Goal: Task Accomplishment & Management: Manage account settings

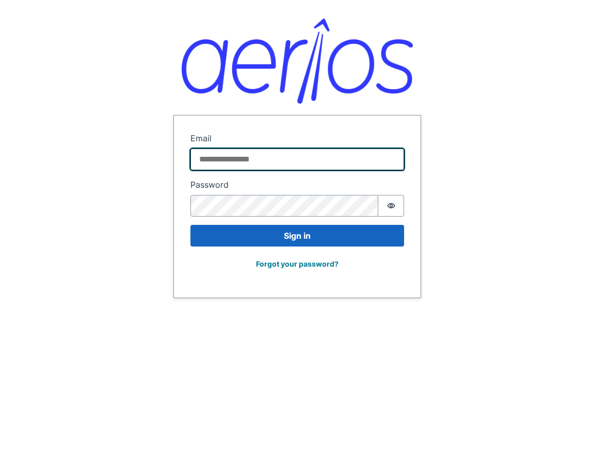
click at [228, 160] on input "Email" at bounding box center [296, 160] width 213 height 22
paste input "**********"
type input "**********"
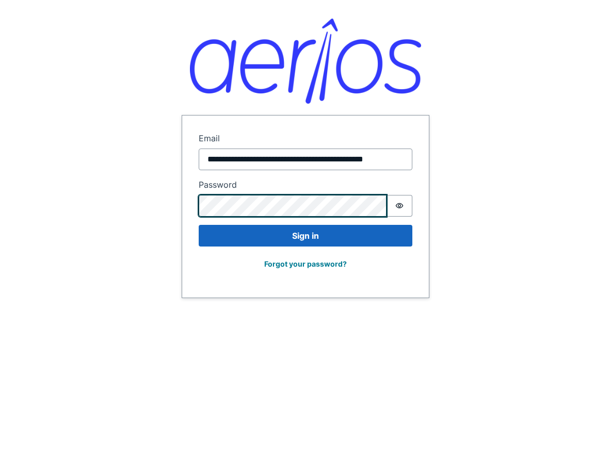
scroll to position [0, 0]
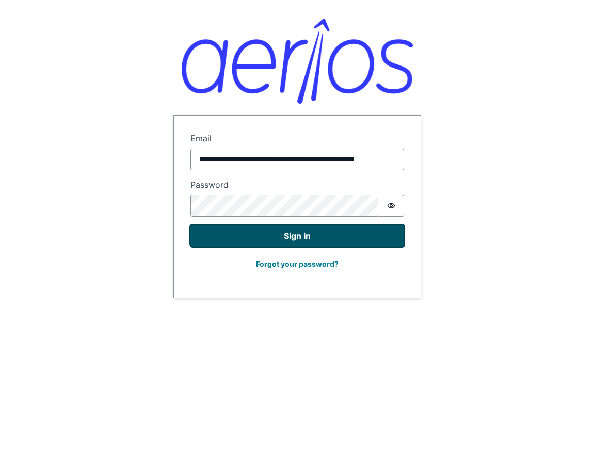
click at [321, 238] on button "Sign in" at bounding box center [296, 236] width 213 height 22
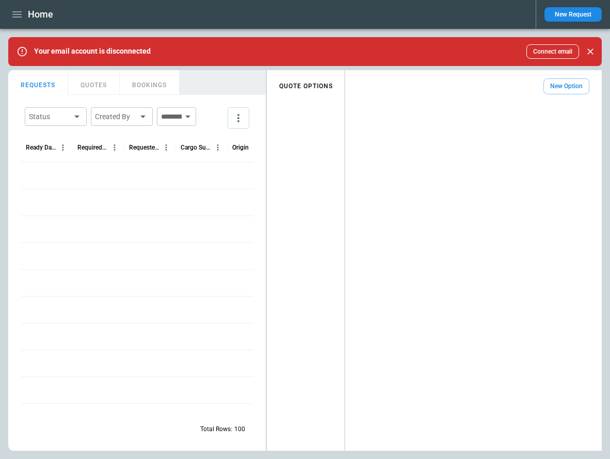
click at [349, 111] on div "FindBorderBarSize REQUESTS QUOTES BOOKINGS Status ​ Created By ​ ​ Ready Date &…" at bounding box center [304, 260] width 593 height 381
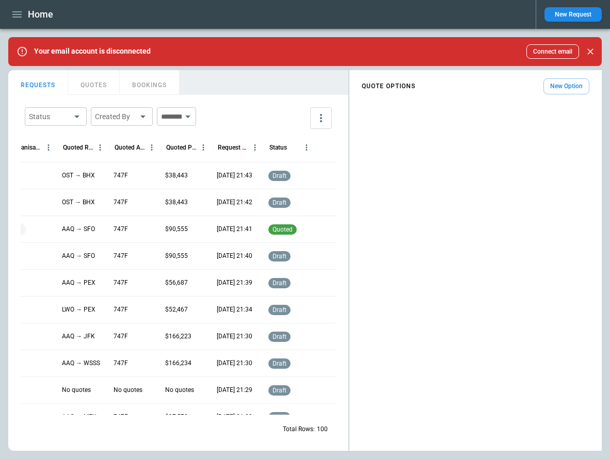
scroll to position [0, 407]
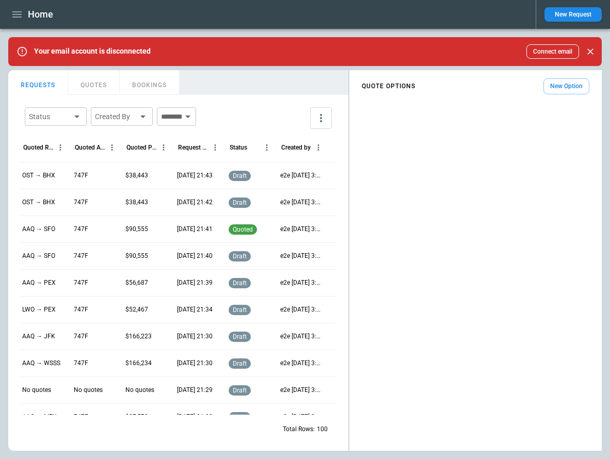
click at [555, 14] on button "New Request" at bounding box center [572, 14] width 57 height 14
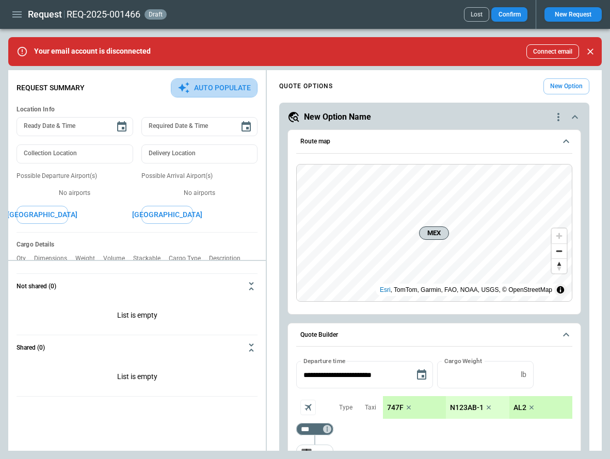
click at [210, 93] on button "Auto Populate" at bounding box center [214, 87] width 87 height 19
type textarea "*"
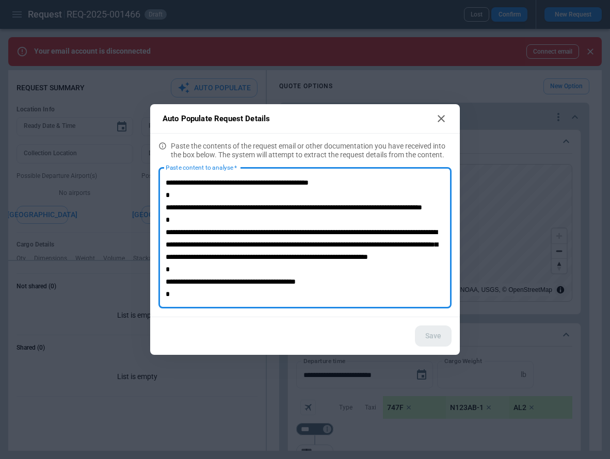
scroll to position [60, 0]
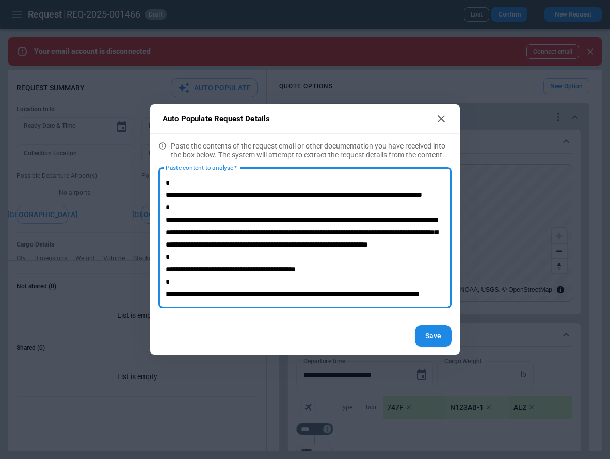
type textarea "**********"
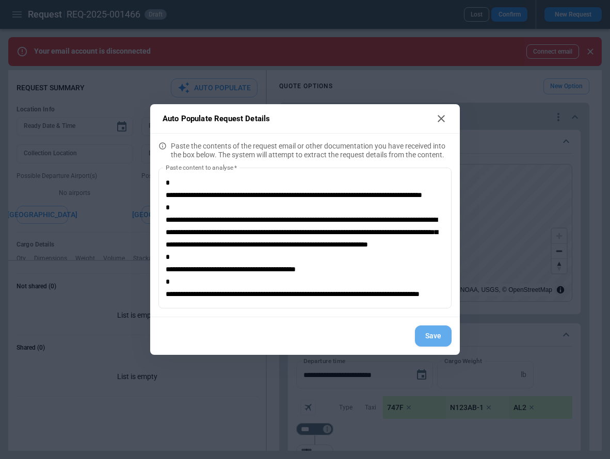
click at [436, 340] on button "Save" at bounding box center [433, 335] width 37 height 21
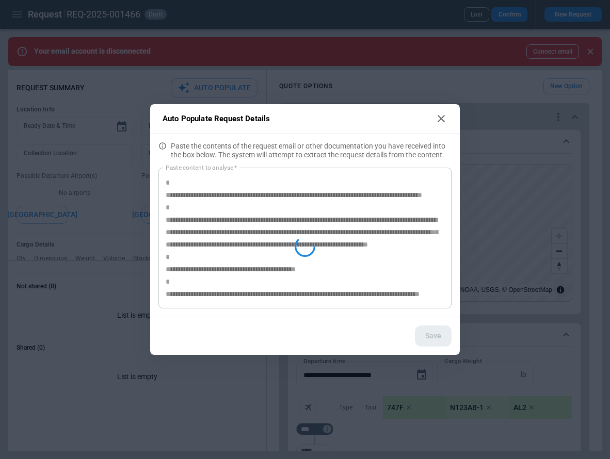
type textarea "*"
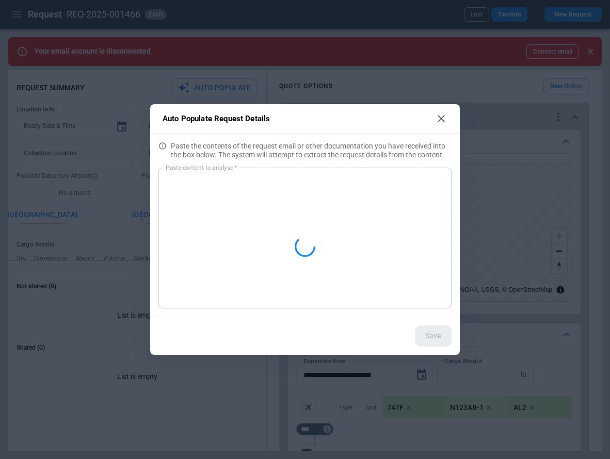
scroll to position [0, 0]
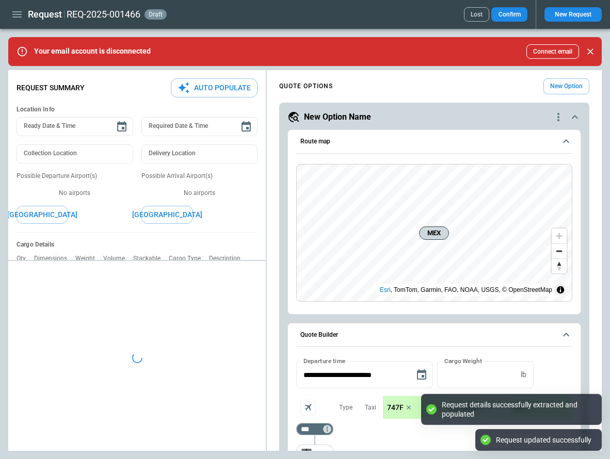
type textarea "*"
type input "**********"
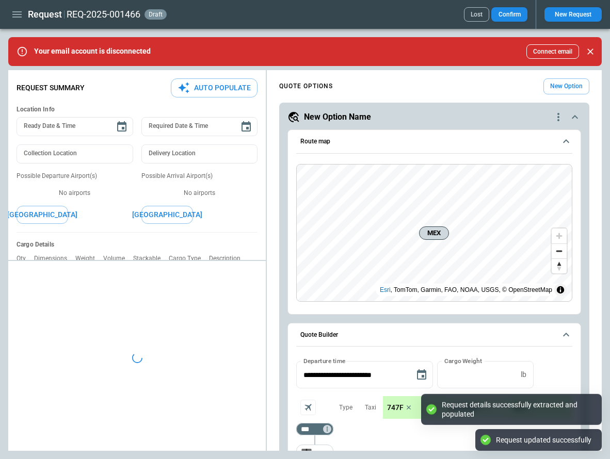
type textarea "*"
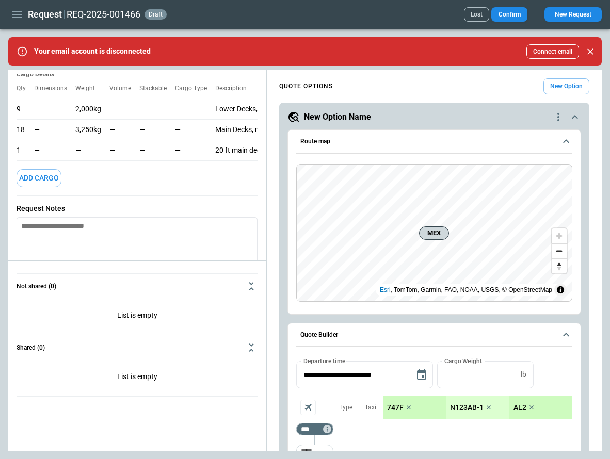
scroll to position [163, 0]
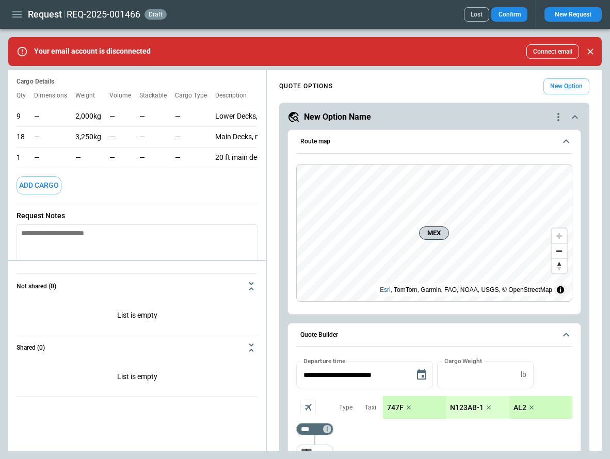
click at [577, 15] on button "New Request" at bounding box center [572, 14] width 57 height 14
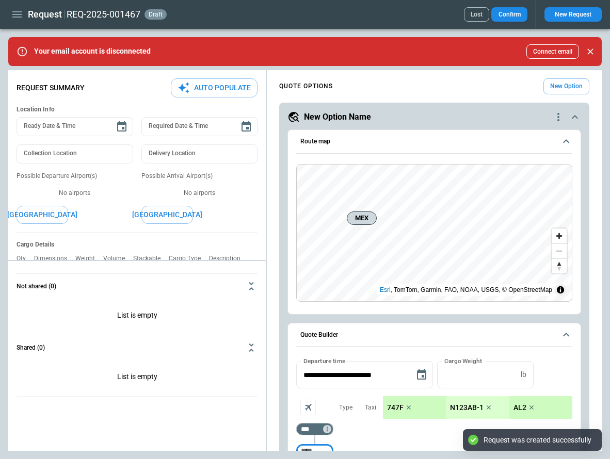
click at [204, 87] on button "Auto Populate" at bounding box center [214, 87] width 87 height 19
type textarea "*"
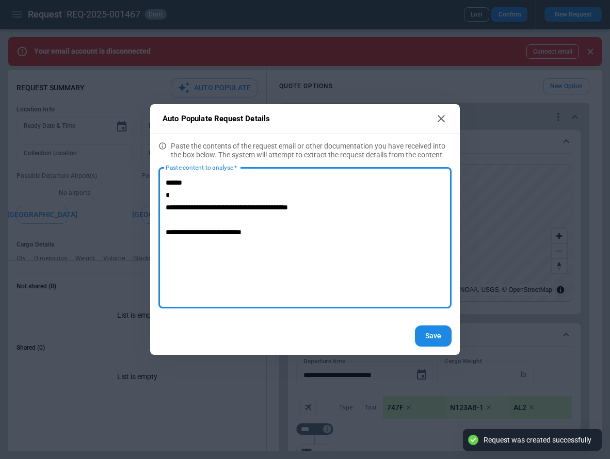
type textarea "**********"
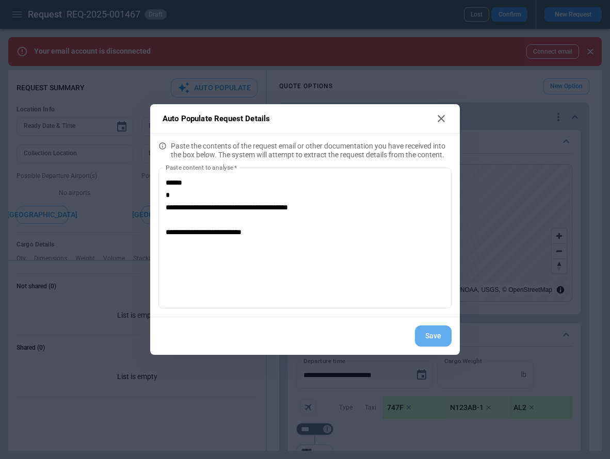
click at [424, 336] on button "Save" at bounding box center [433, 335] width 37 height 21
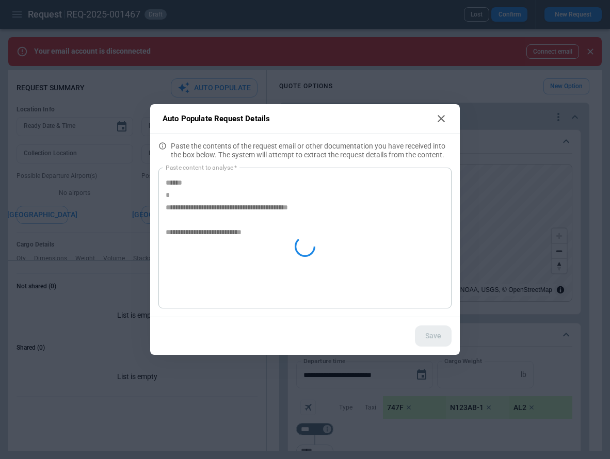
type textarea "*"
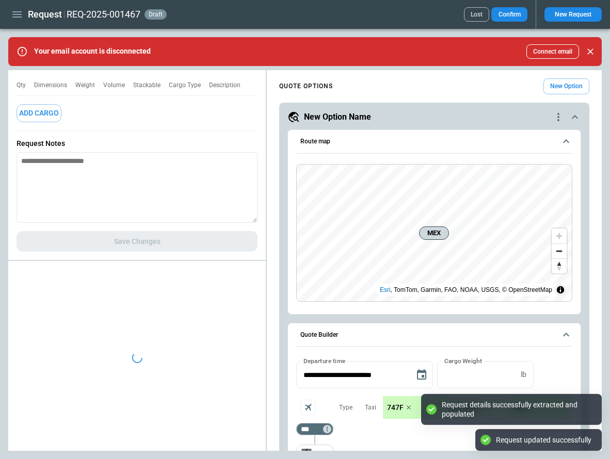
type textarea "*"
type input "**********"
type input "***"
type input "*********"
type textarea "*"
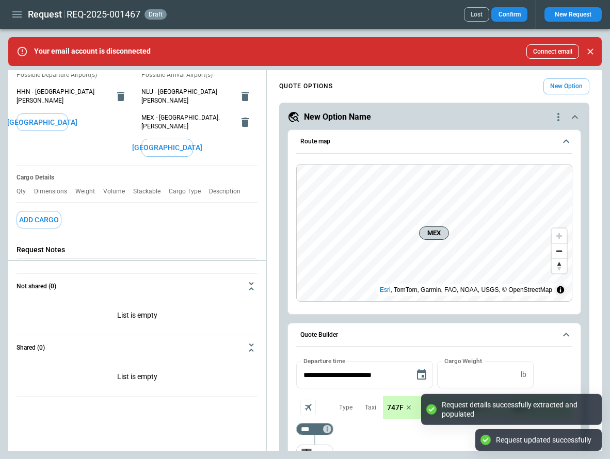
scroll to position [96, 0]
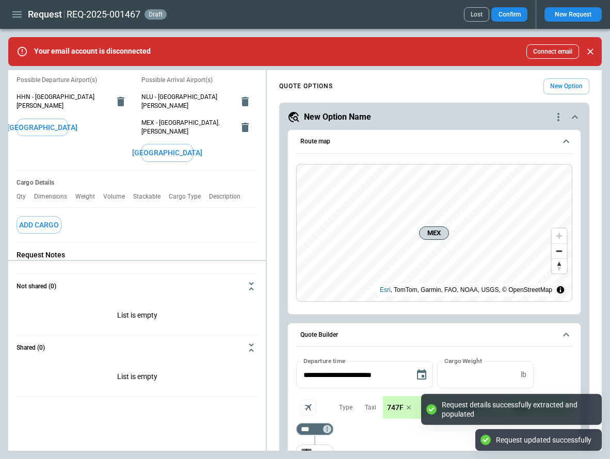
click at [51, 119] on button "[GEOGRAPHIC_DATA]" at bounding box center [43, 128] width 52 height 18
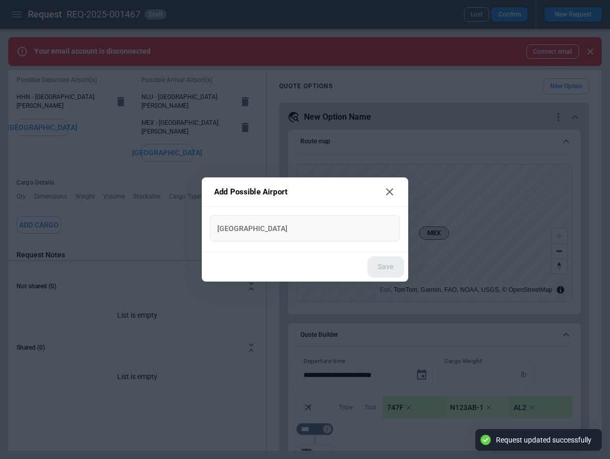
click at [255, 231] on input "[GEOGRAPHIC_DATA]" at bounding box center [305, 228] width 182 height 18
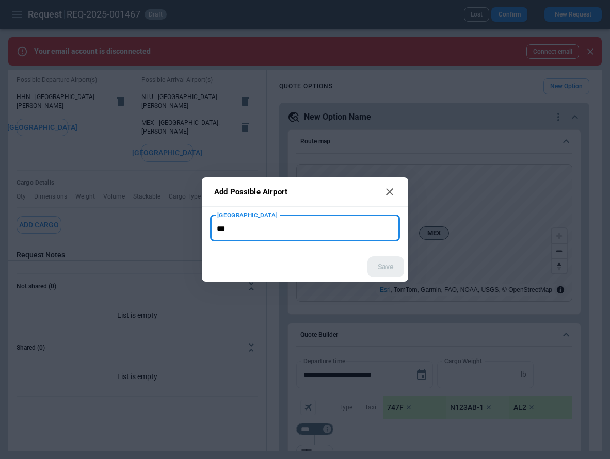
type input "***"
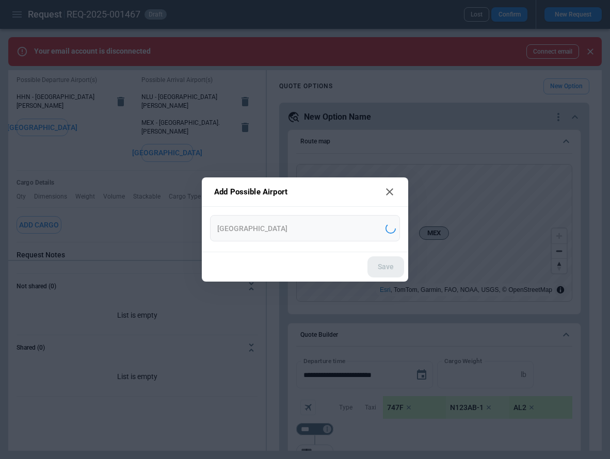
type input "**********"
click at [379, 267] on button "Save" at bounding box center [385, 266] width 37 height 21
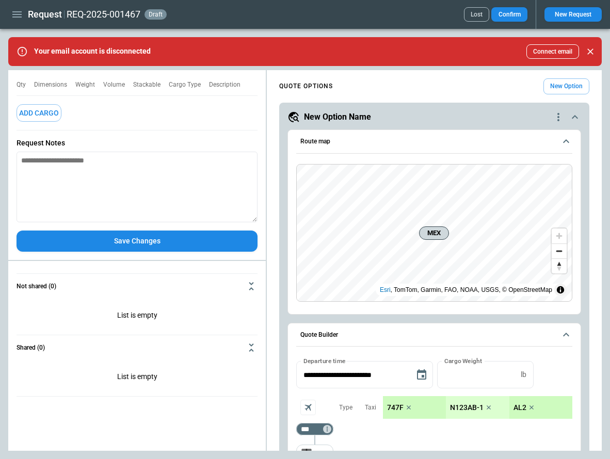
click at [114, 236] on button "Save Changes" at bounding box center [137, 241] width 241 height 21
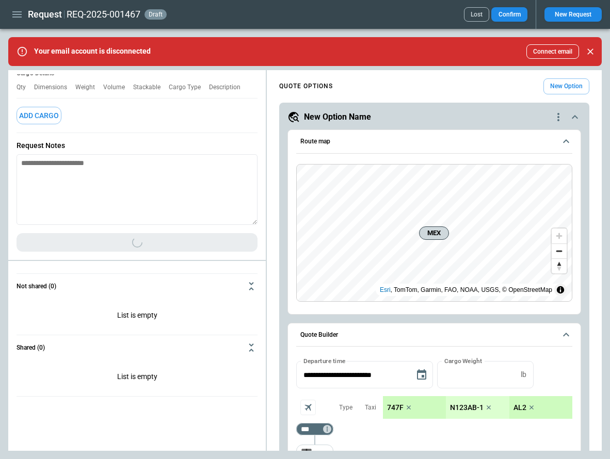
scroll to position [208, 0]
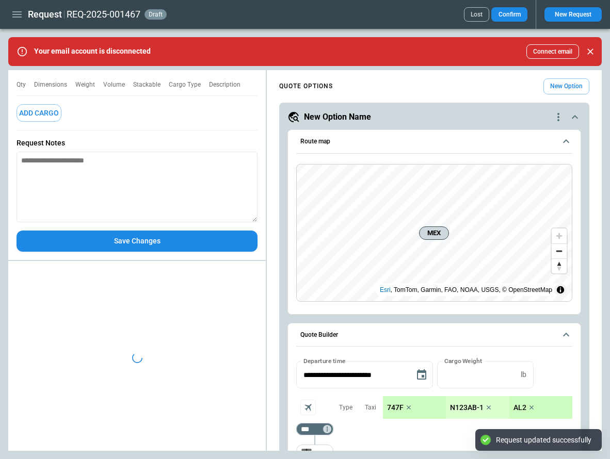
type textarea "*"
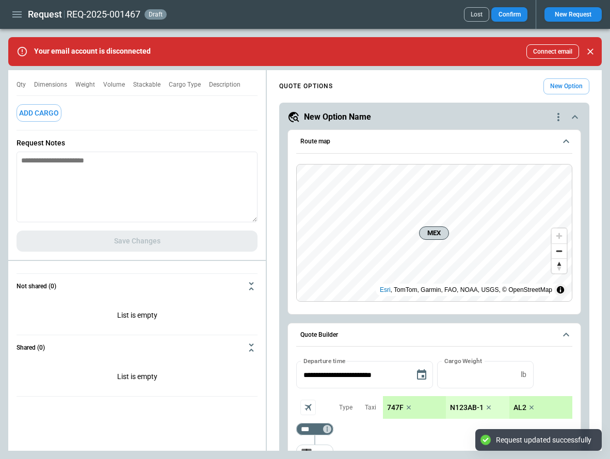
click at [15, 18] on icon "button" at bounding box center [17, 14] width 12 height 12
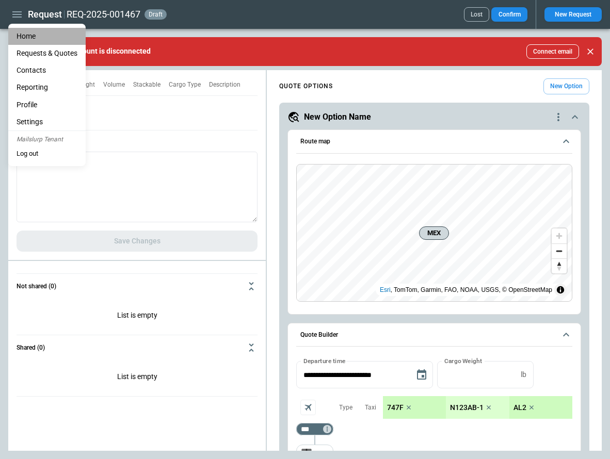
click at [26, 38] on li "Home" at bounding box center [46, 36] width 77 height 17
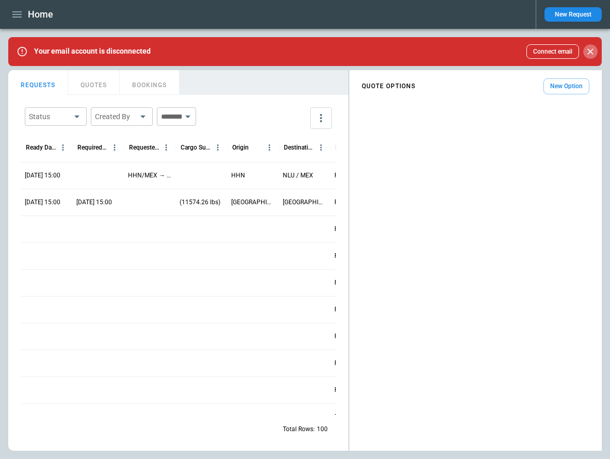
click at [593, 52] on icon "Close" at bounding box center [590, 51] width 10 height 10
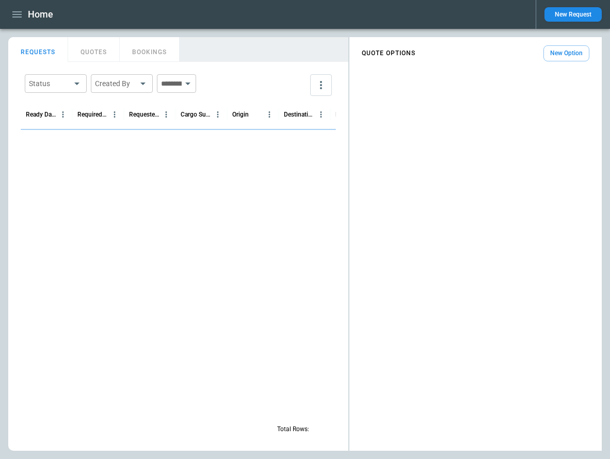
click at [16, 15] on icon "button" at bounding box center [17, 14] width 12 height 12
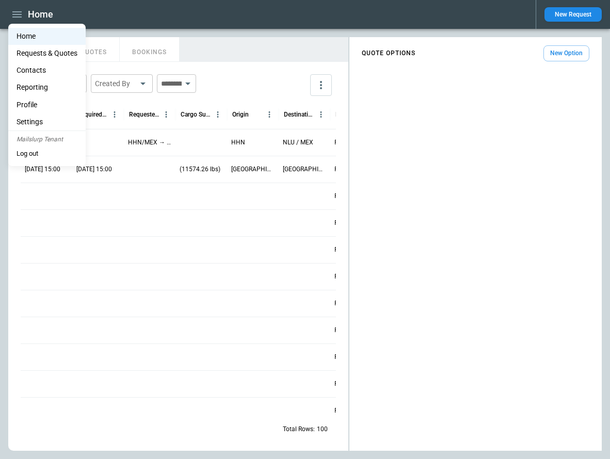
click at [47, 119] on li "Settings" at bounding box center [46, 121] width 77 height 17
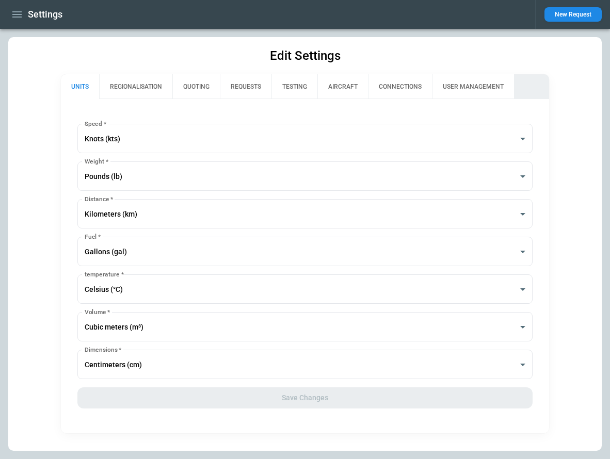
click at [462, 82] on button "USER MANAGEMENT" at bounding box center [473, 86] width 82 height 25
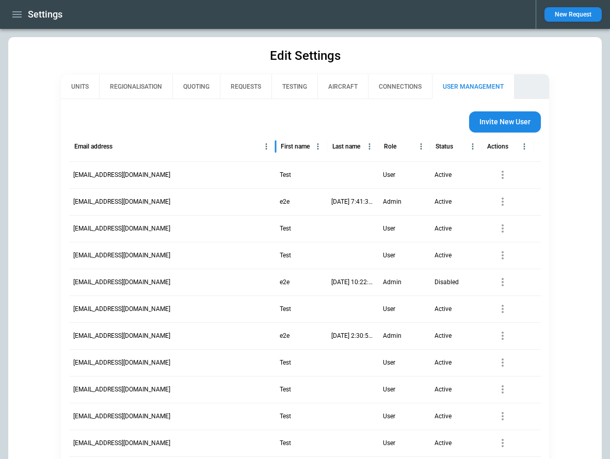
drag, startPoint x: 122, startPoint y: 148, endPoint x: 333, endPoint y: 148, distance: 211.4
click at [333, 148] on div "Email address First name Last name Role Status Actions" at bounding box center [382, 147] width 626 height 29
drag, startPoint x: 253, startPoint y: 200, endPoint x: 74, endPoint y: 201, distance: 179.5
click at [74, 201] on div "070003b5-9da7-4d25-893b-e1cff801c8bd@mailslurp.biz" at bounding box center [172, 201] width 206 height 27
copy p "070003b5-9da7-4d25-893b-e1cff801c8bd@mailslurp.biz"
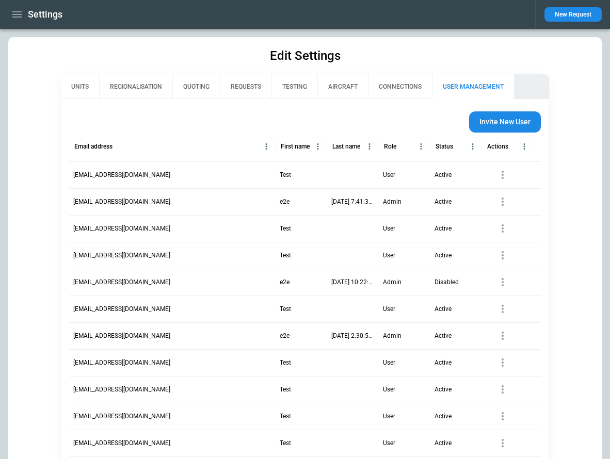
click at [18, 16] on icon "button" at bounding box center [17, 14] width 12 height 12
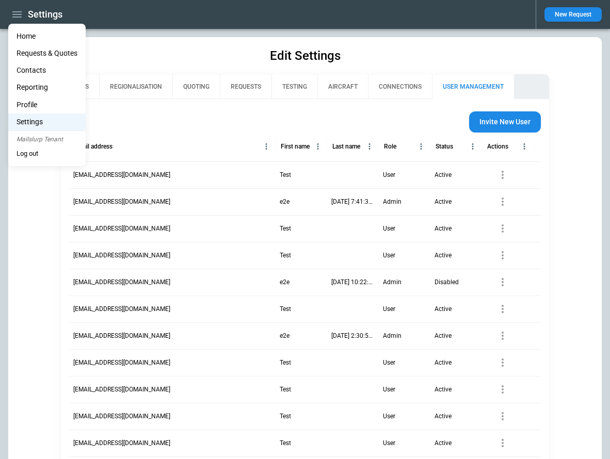
click at [33, 152] on button "Log out" at bounding box center [27, 153] width 38 height 15
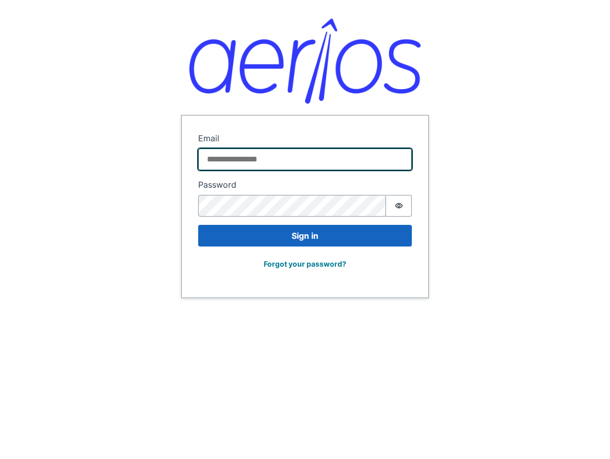
click at [268, 167] on input "Email" at bounding box center [304, 160] width 213 height 22
paste input "**********"
type input "**********"
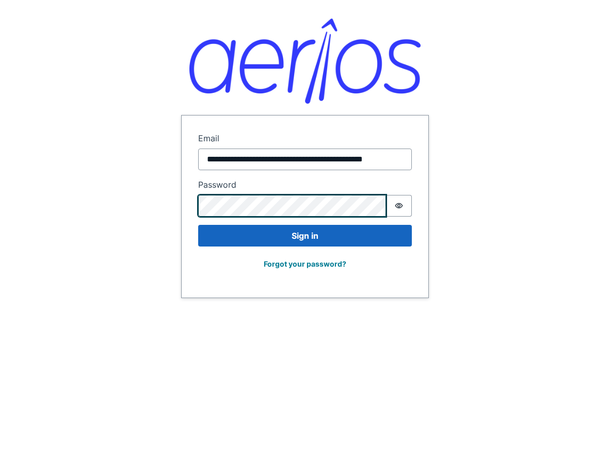
scroll to position [0, 0]
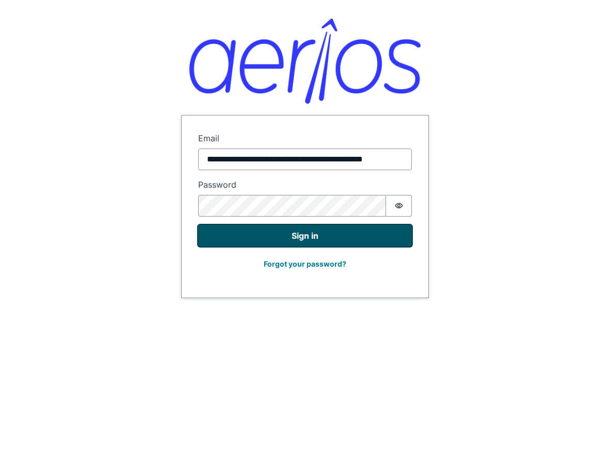
click at [289, 238] on button "Sign in" at bounding box center [304, 236] width 213 height 22
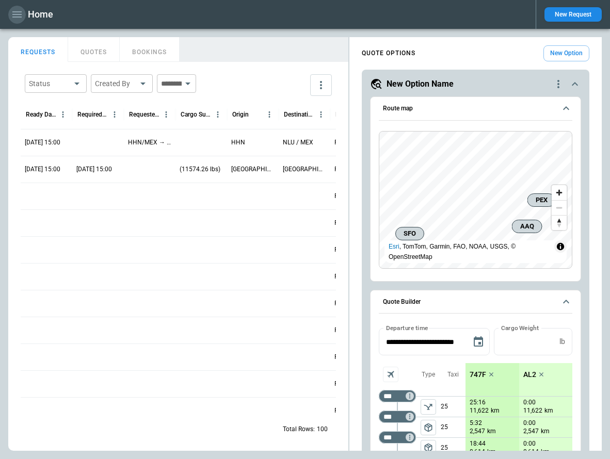
click at [16, 13] on icon "button" at bounding box center [17, 14] width 12 height 12
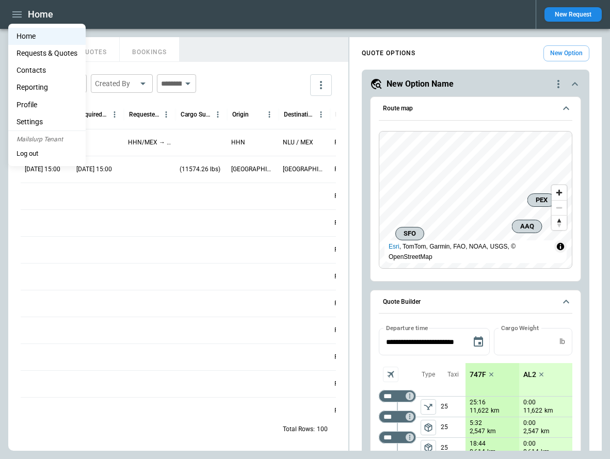
click at [30, 33] on li "Home" at bounding box center [46, 36] width 77 height 17
click at [40, 120] on li "Settings" at bounding box center [46, 121] width 77 height 17
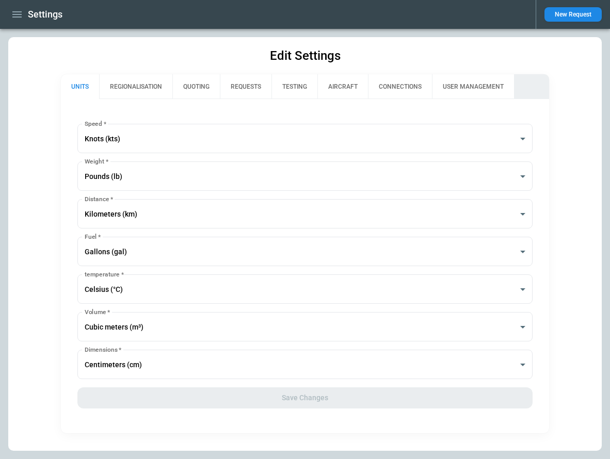
click at [386, 83] on button "CONNECTIONS" at bounding box center [400, 86] width 64 height 25
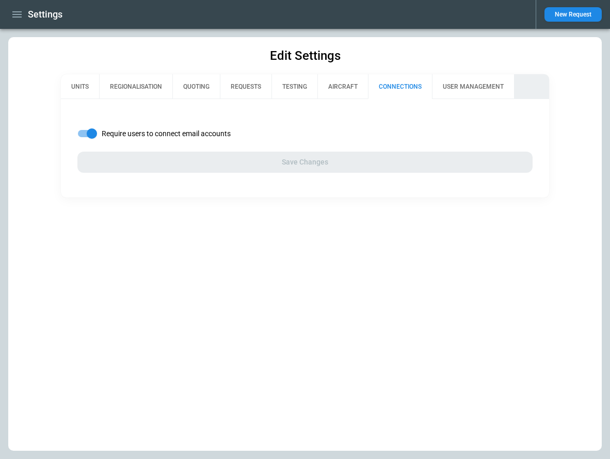
click at [18, 10] on icon "button" at bounding box center [17, 14] width 12 height 12
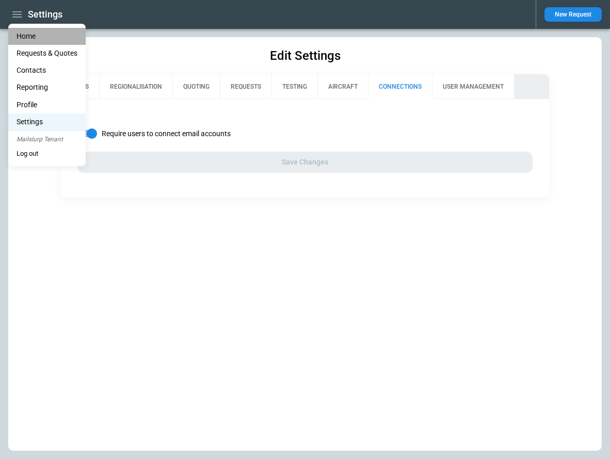
click at [27, 35] on li "Home" at bounding box center [46, 36] width 77 height 17
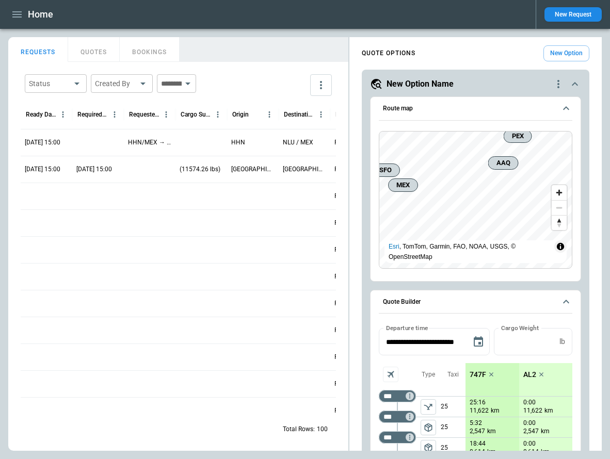
click at [18, 13] on icon "button" at bounding box center [17, 14] width 12 height 12
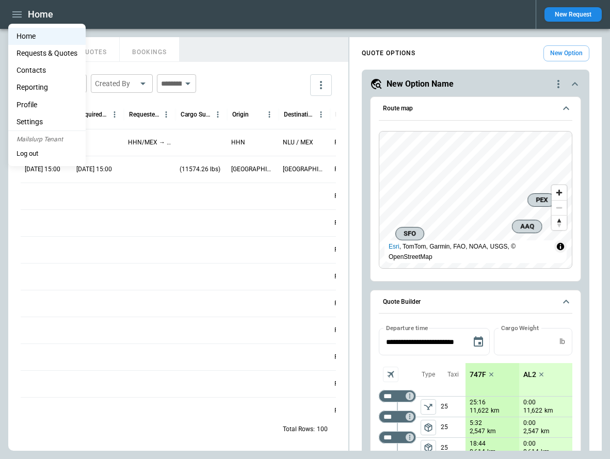
click at [40, 88] on li "Reporting" at bounding box center [46, 87] width 77 height 17
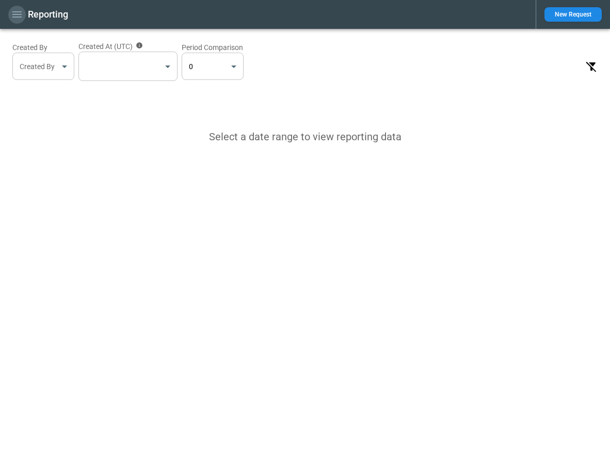
click at [19, 19] on icon "button" at bounding box center [17, 14] width 12 height 12
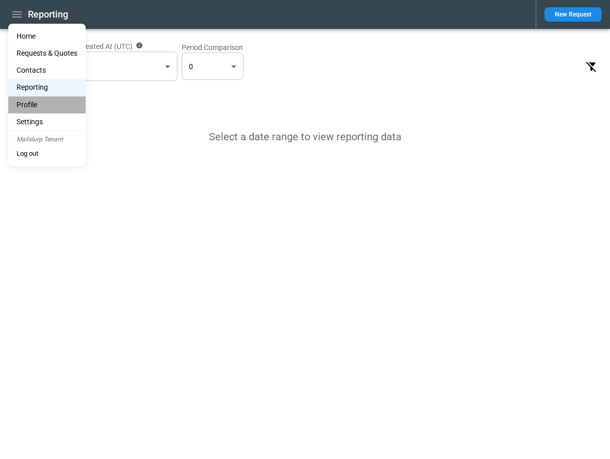
click at [40, 104] on li "Profile" at bounding box center [46, 104] width 77 height 17
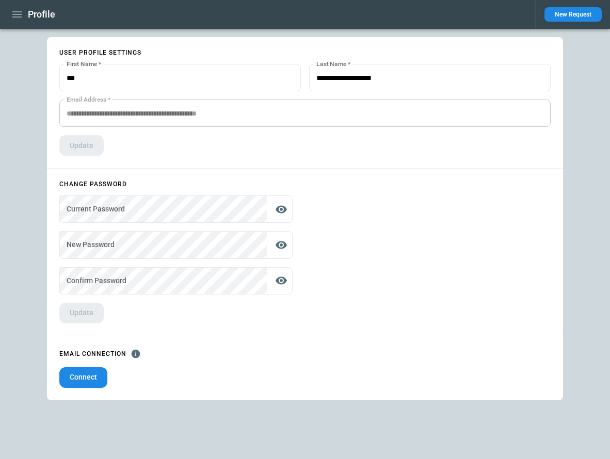
click at [20, 8] on icon "button" at bounding box center [17, 14] width 12 height 12
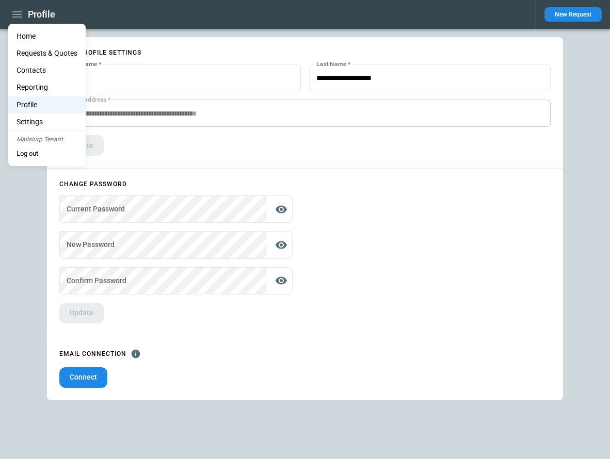
click at [45, 156] on button "Log out" at bounding box center [27, 153] width 38 height 15
